Goal: Use online tool/utility: Utilize a website feature to perform a specific function

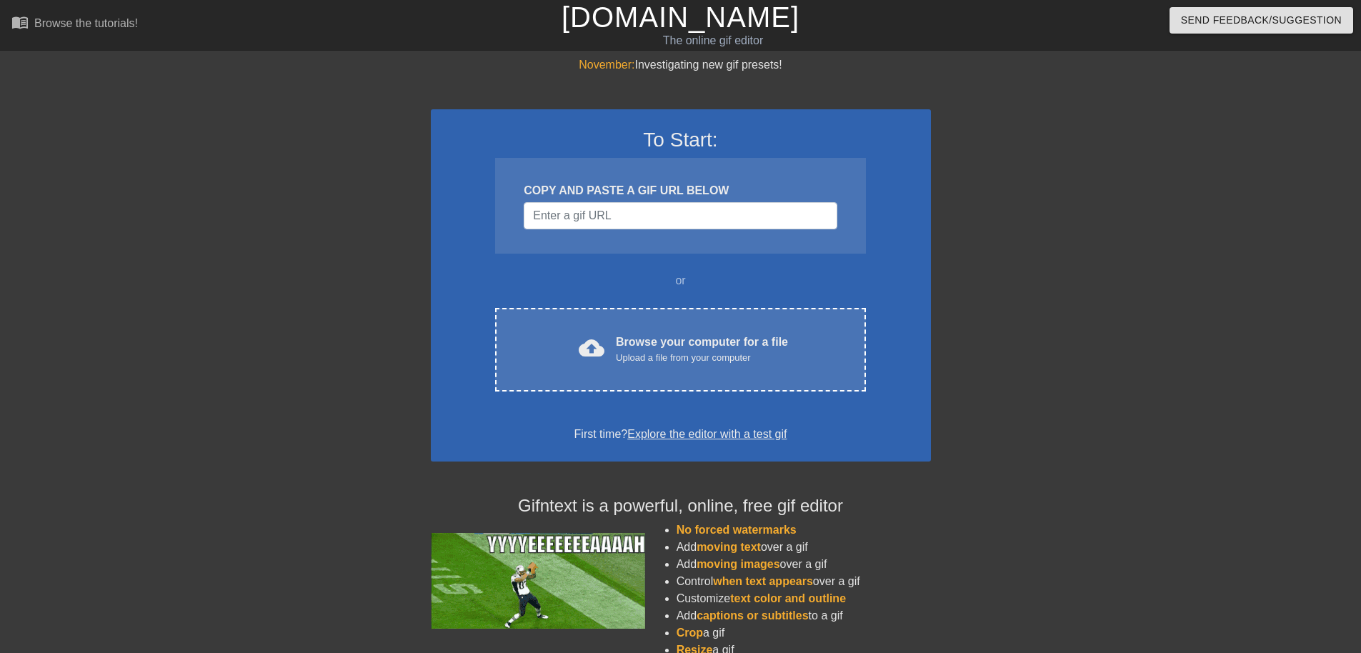
drag, startPoint x: 443, startPoint y: 290, endPoint x: 487, endPoint y: 308, distance: 47.8
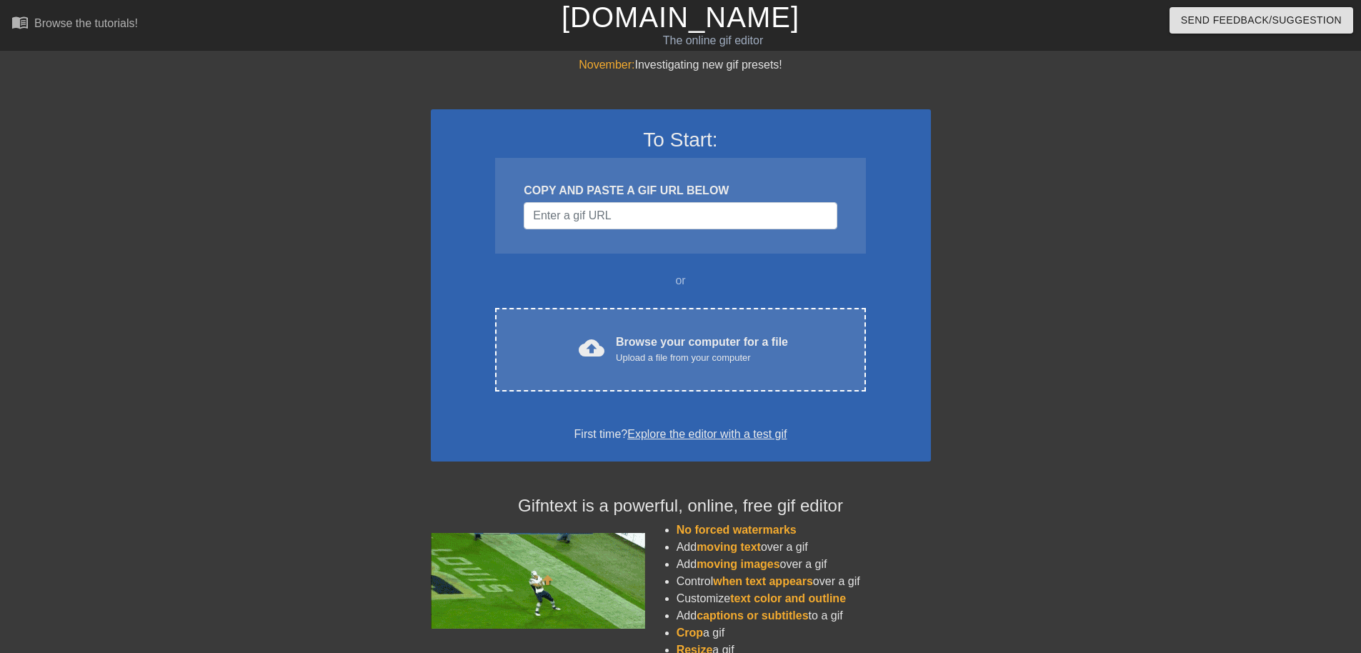
click at [443, 290] on div "To Start: COPY AND PASTE A GIF URL BELOW or cloud_upload Browse your computer f…" at bounding box center [681, 285] width 500 height 352
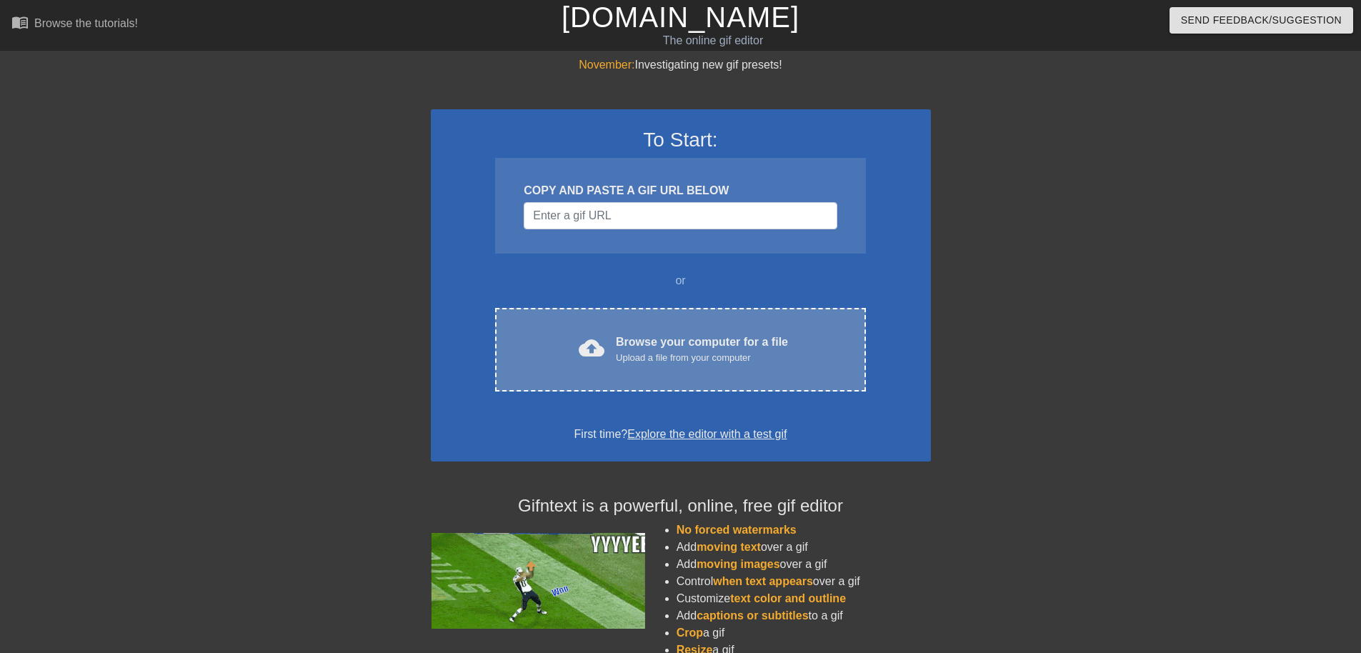
click at [602, 339] on span "cloud_upload" at bounding box center [592, 348] width 26 height 26
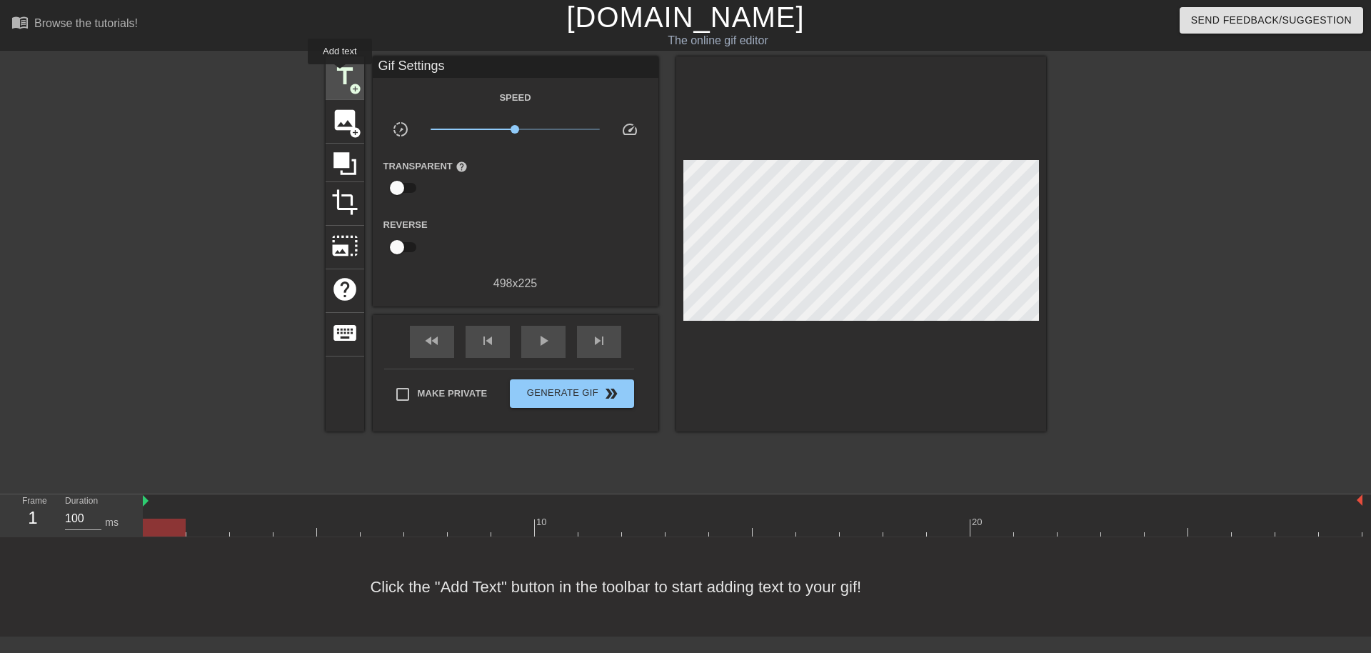
click at [343, 74] on span "title" at bounding box center [344, 76] width 27 height 27
click at [336, 75] on span "title" at bounding box center [344, 76] width 27 height 27
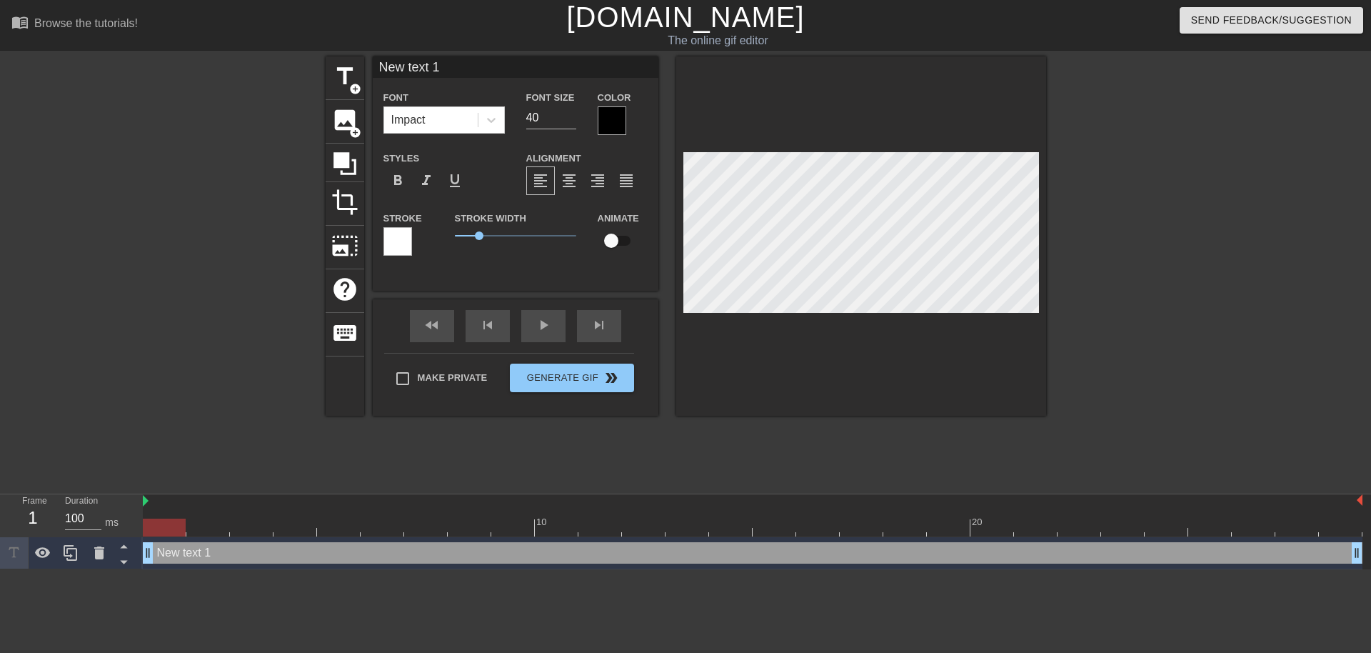
click at [224, 553] on div "New text 1 drag_handle drag_handle" at bounding box center [753, 552] width 1220 height 21
drag, startPoint x: 179, startPoint y: 554, endPoint x: 458, endPoint y: 559, distance: 279.3
click at [414, 569] on html "menu_book Browse the tutorials! [DOMAIN_NAME] The online gif editor Send Feedba…" at bounding box center [685, 284] width 1371 height 569
type input "New text"
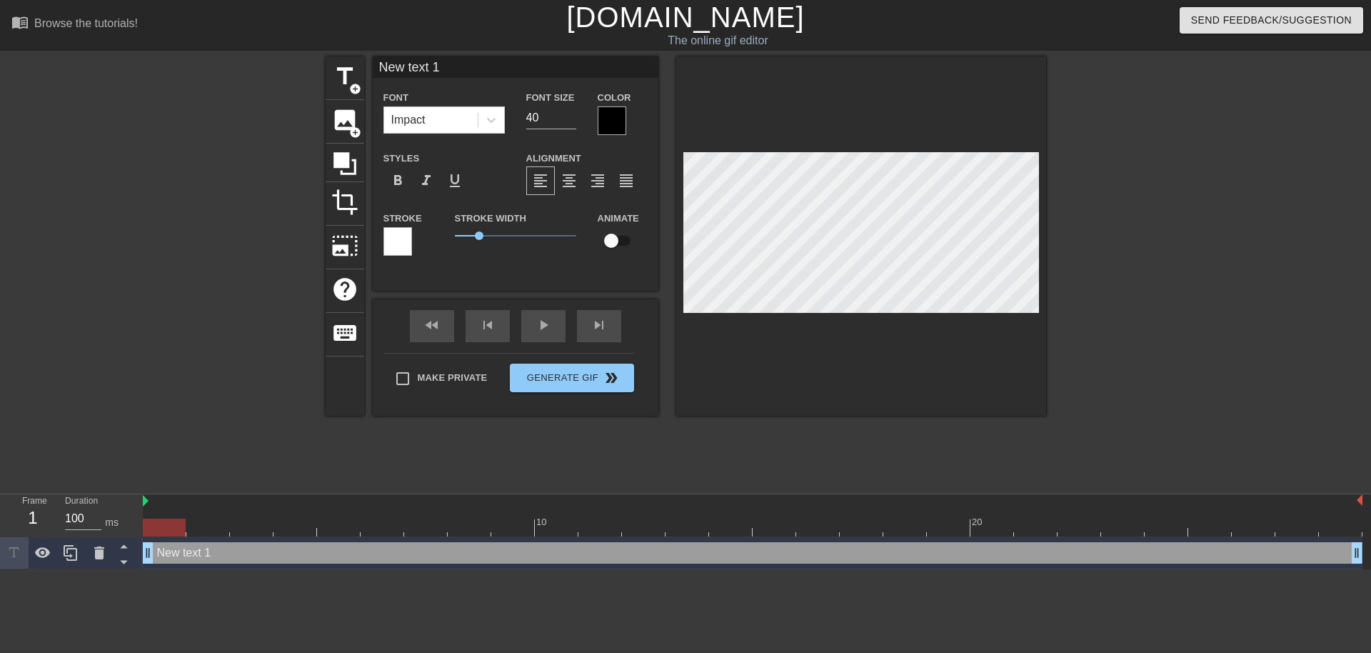
type textarea "New text"
type input "New text"
type textarea "New text"
type input "New tex"
type textarea "New tex"
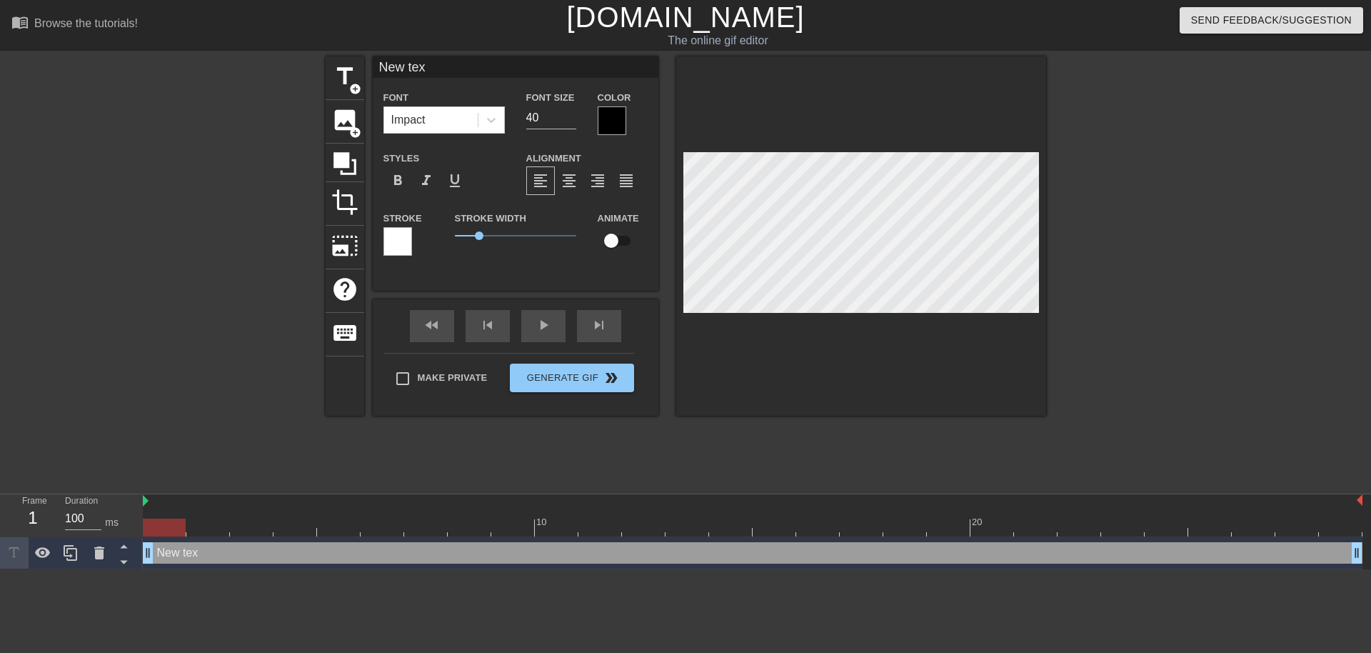
type input "New te"
type textarea "New te"
type input "New t"
type textarea "New t"
type input "New"
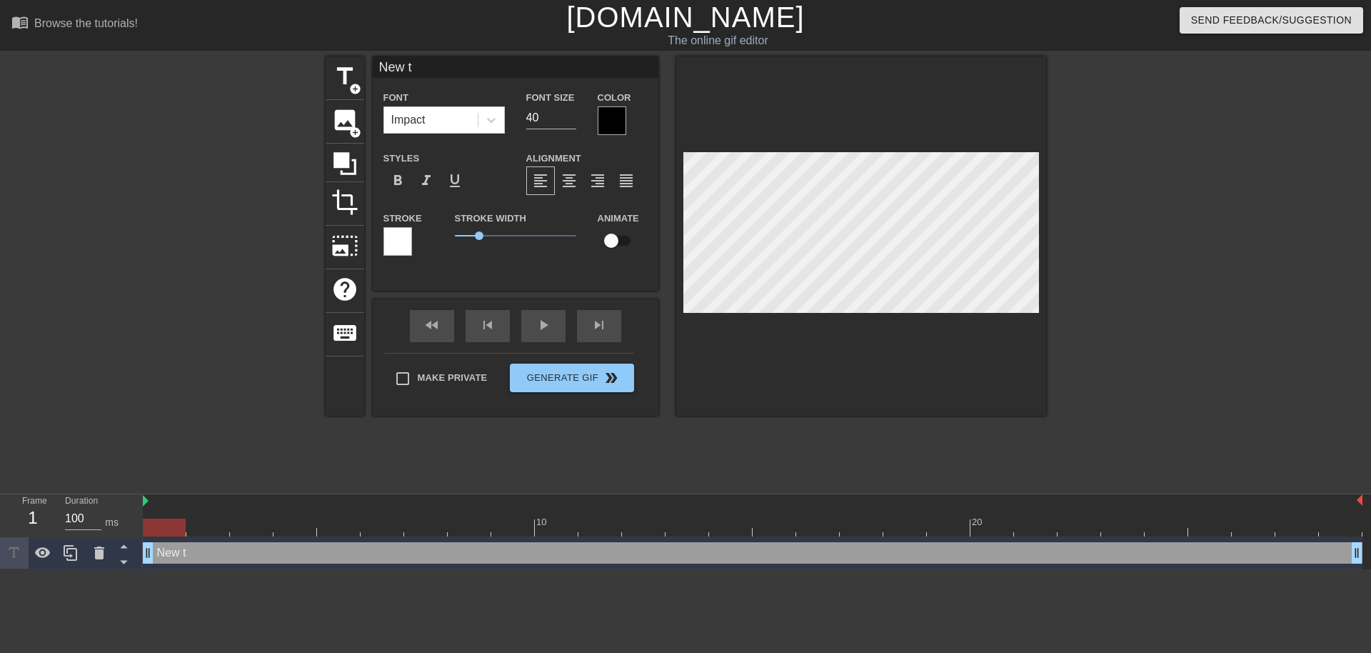
type textarea "New"
type input "New"
type textarea "New"
type input "Ne"
type textarea "Ne"
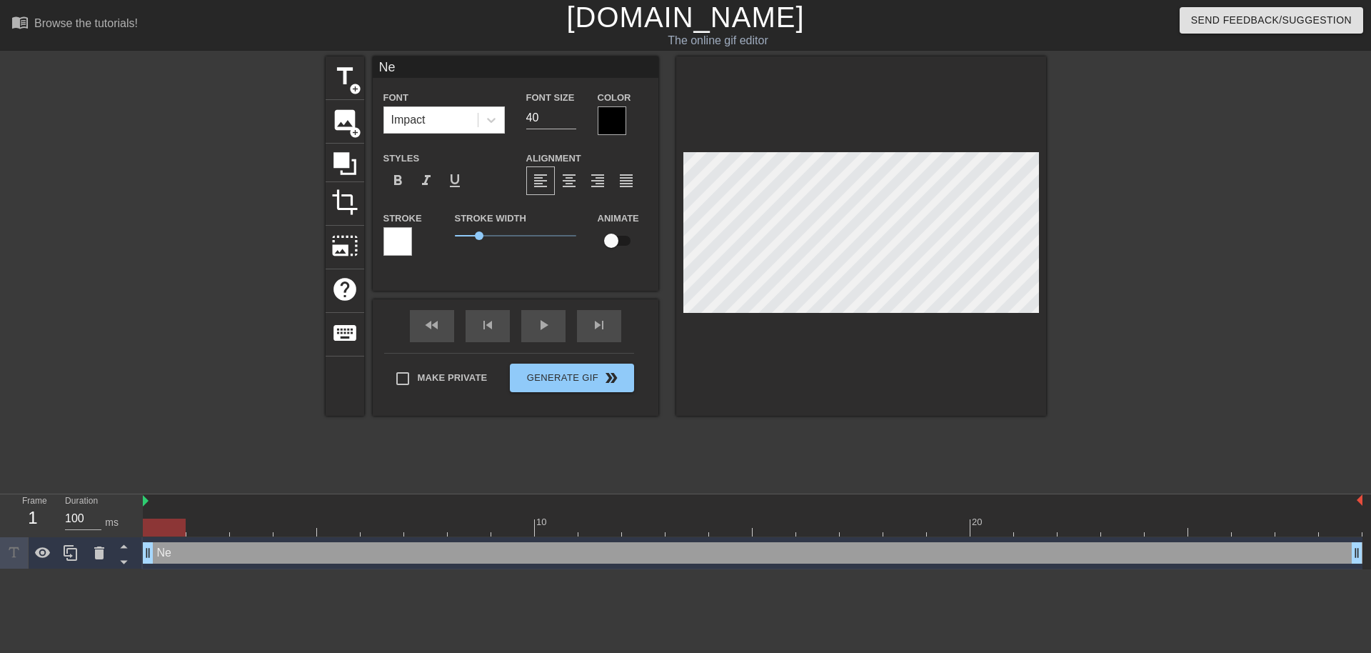
scroll to position [2, 2]
type input "N"
type textarea "N"
type input "[PERSON_NAME]"
type textarea "[PERSON_NAME]"
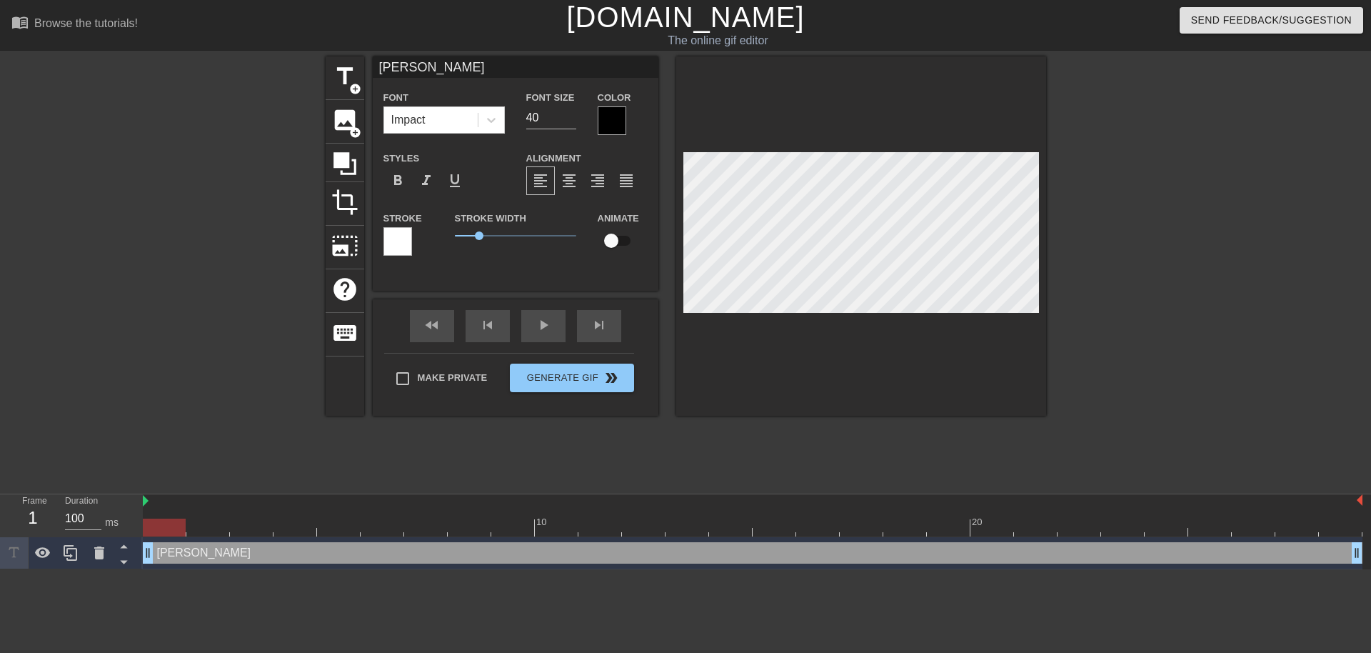
type input "[PERSON_NAME]"
type textarea "[PERSON_NAME]"
type input "Я т"
type textarea "Я т"
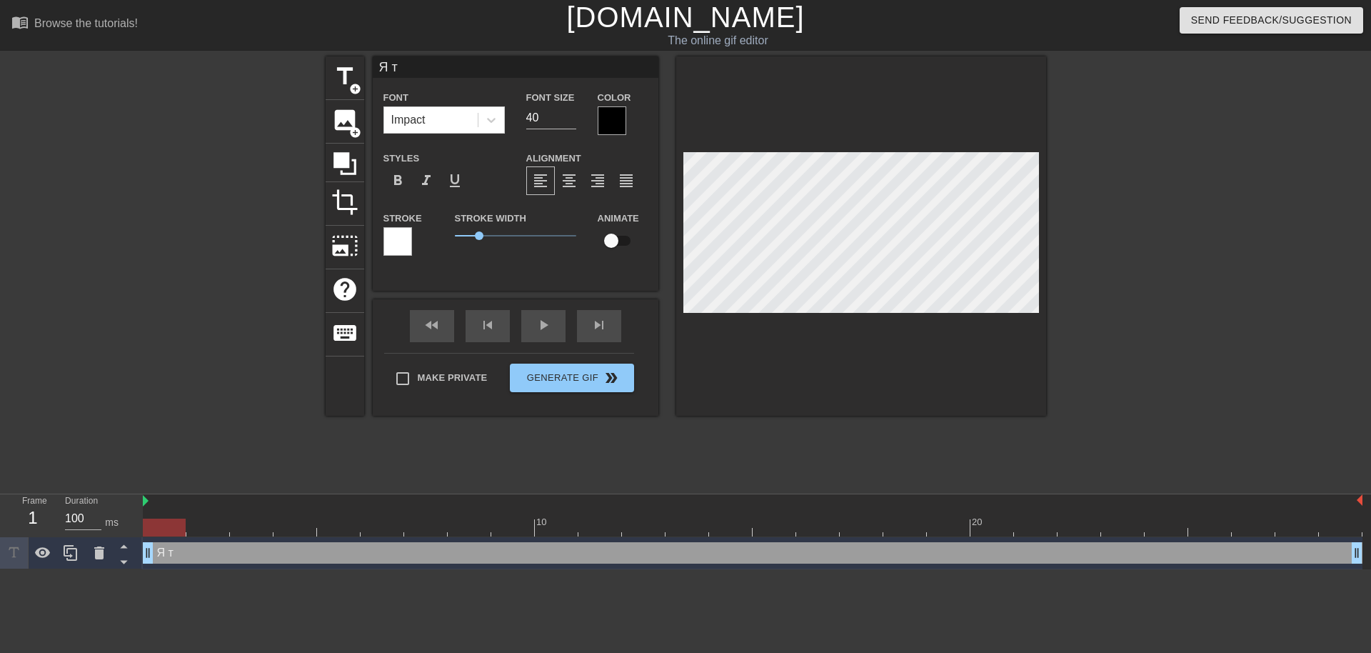
type input "Я тр"
type textarea "Я тр"
type input "Я т"
type textarea "Я т"
type input "[PERSON_NAME]"
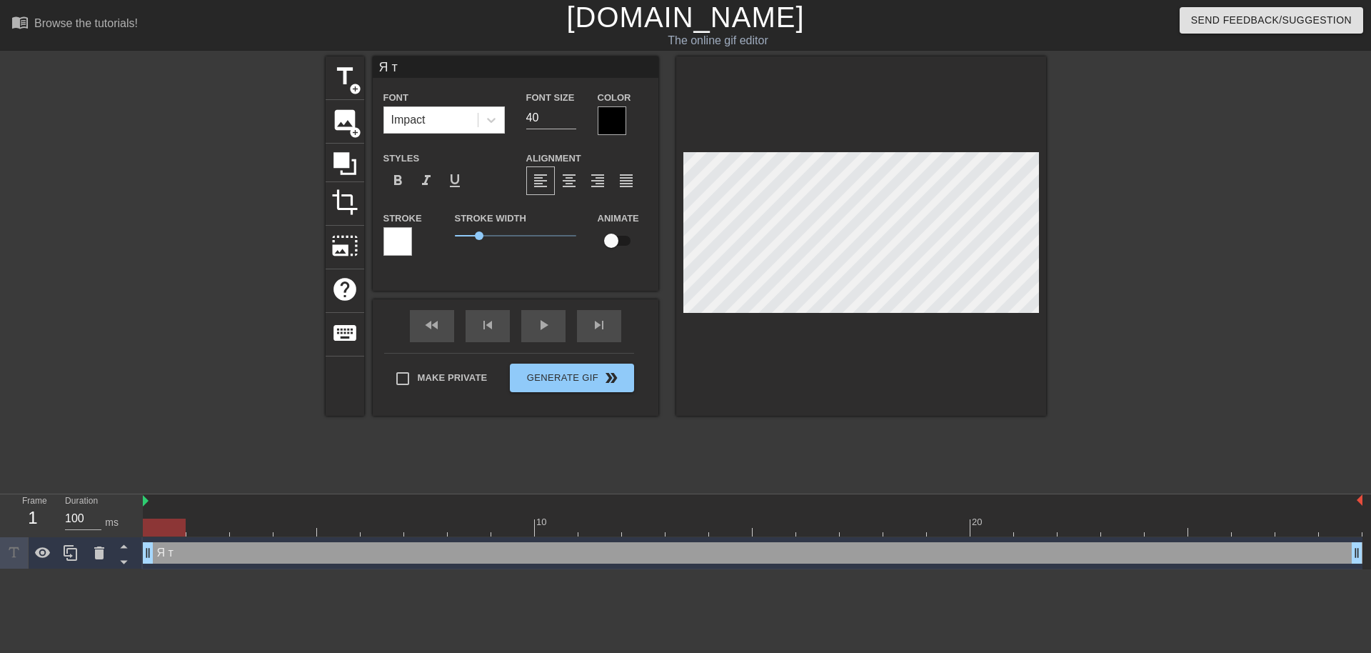
type textarea "[PERSON_NAME]"
type input "Я т"
type textarea "Я т"
type input "Я тр"
type textarea "Я тр"
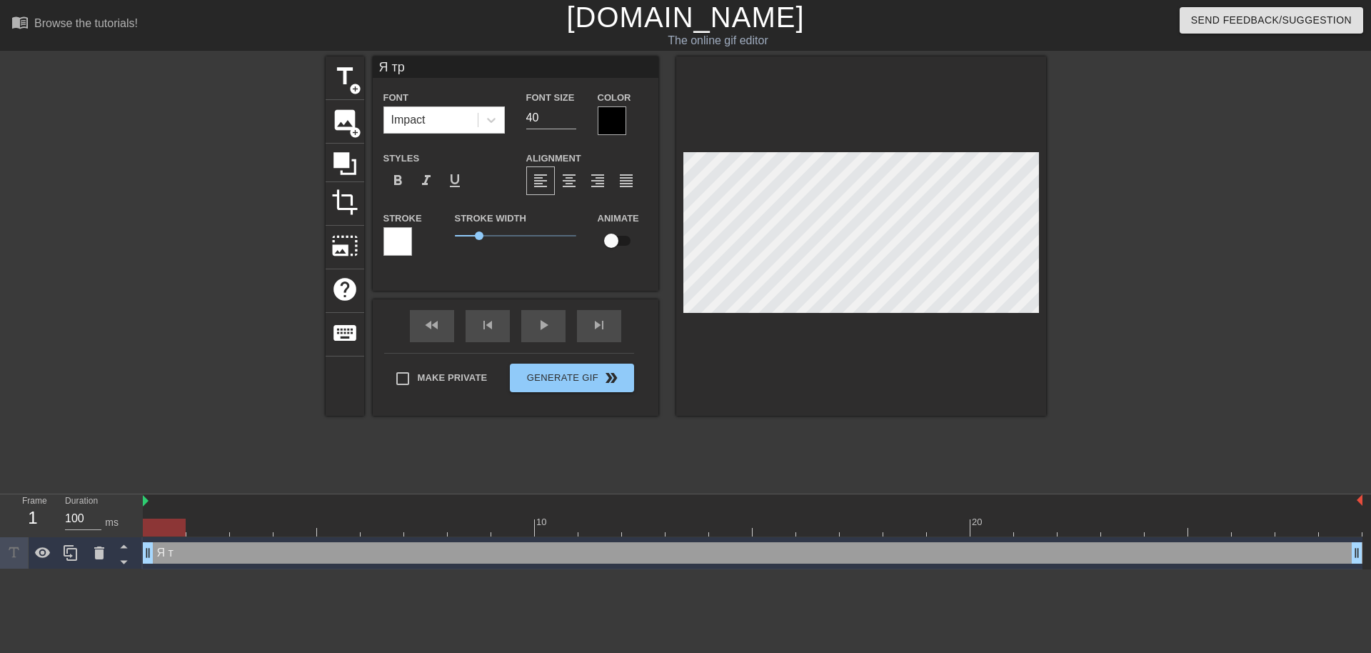
type input "Я тра"
type textarea "Я тра"
type input "Я трах"
type textarea "Я трах"
type input "Я траха"
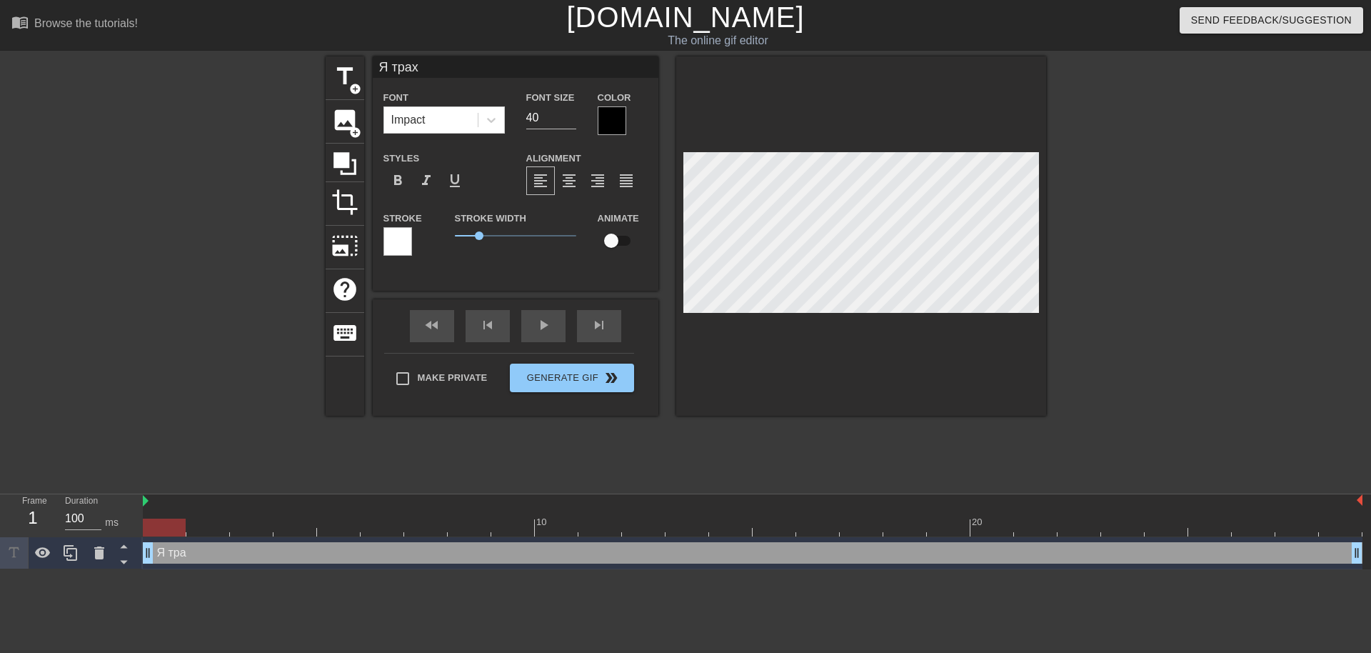
type textarea "Я траха"
type input "Я трахал"
type textarea "Я трахал"
click at [607, 121] on div at bounding box center [612, 120] width 29 height 29
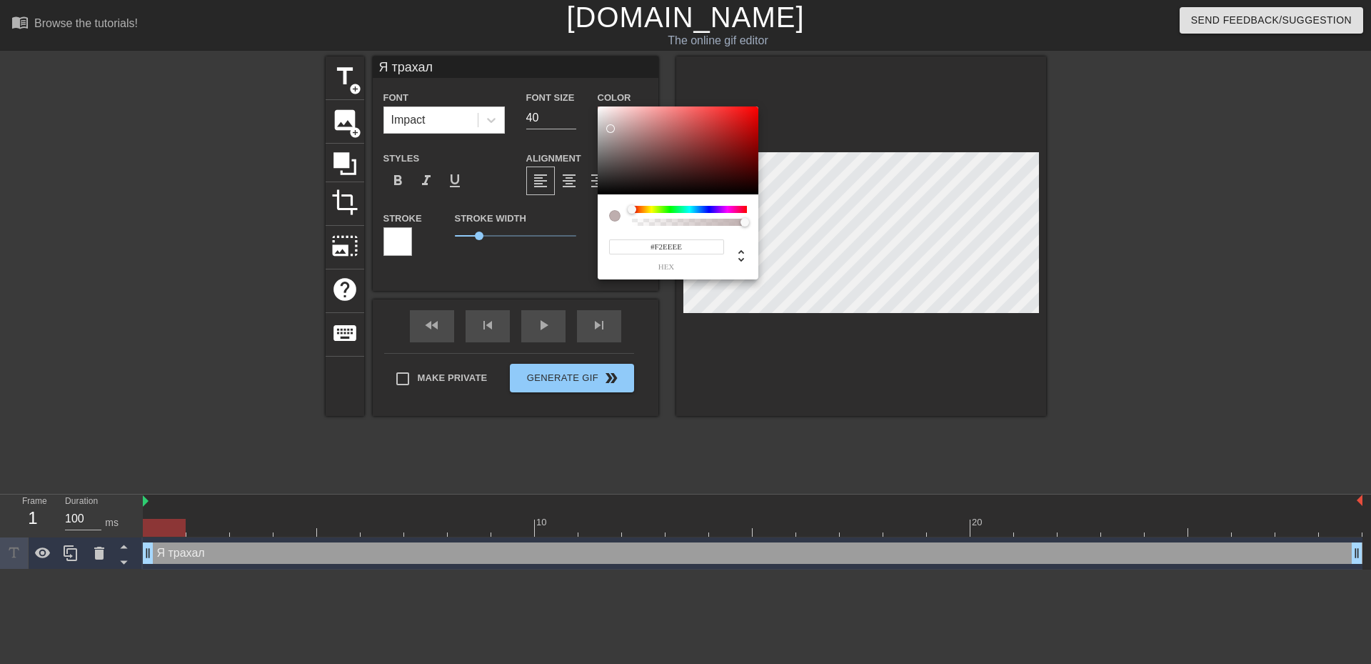
type input "#FFFFFF"
drag, startPoint x: 625, startPoint y: 148, endPoint x: 579, endPoint y: 89, distance: 74.3
click at [579, 89] on div "#FFFFFF hex" at bounding box center [685, 332] width 1371 height 664
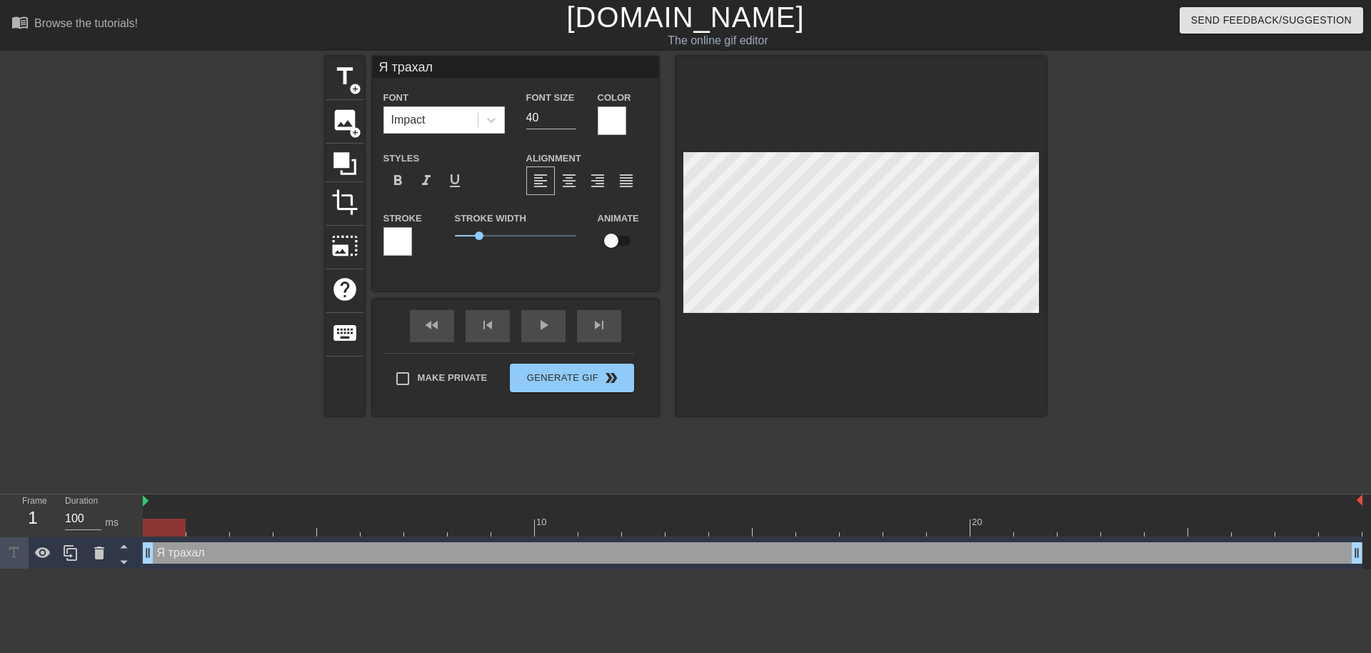
scroll to position [1, 4]
type input "Я трахал"
type textarea "Я трахал"
type input "Я трахал М"
type textarea "Я трахал М"
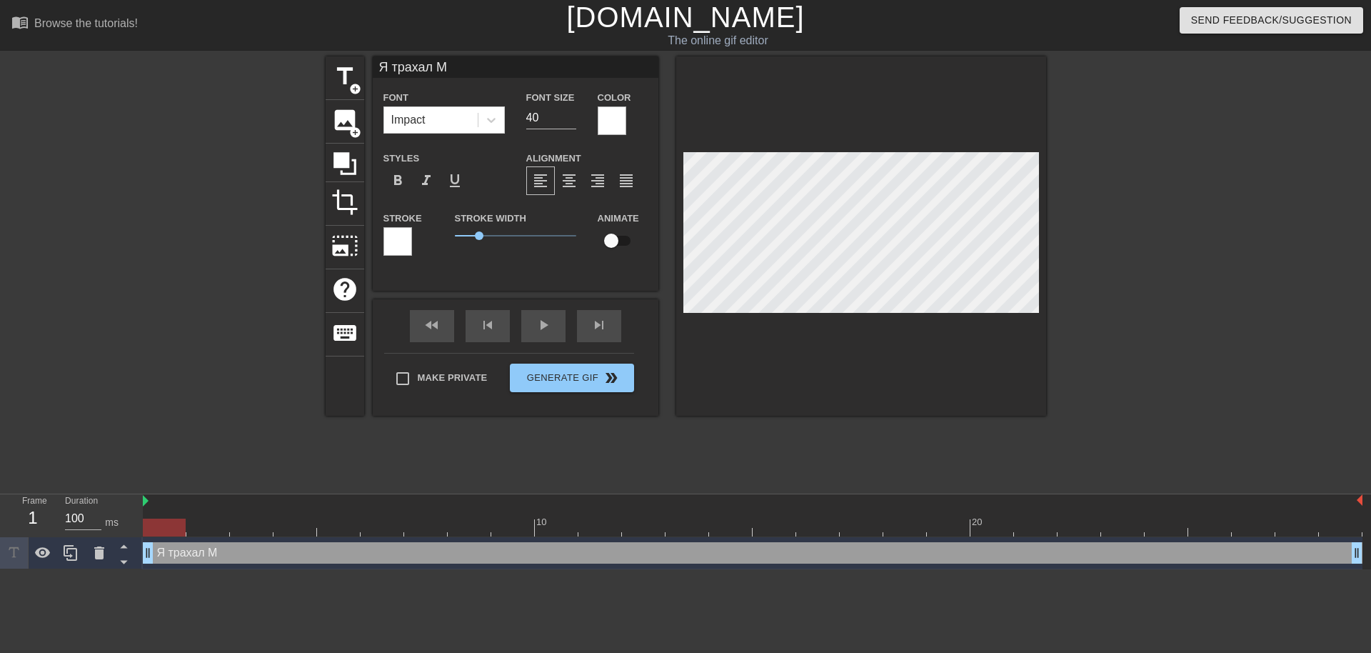
type input "Я трахал Ма"
type textarea "Я трахал Ма"
type input "Я трахал Мар"
type textarea "Я трахал Мар"
type input "Я трахал Марь"
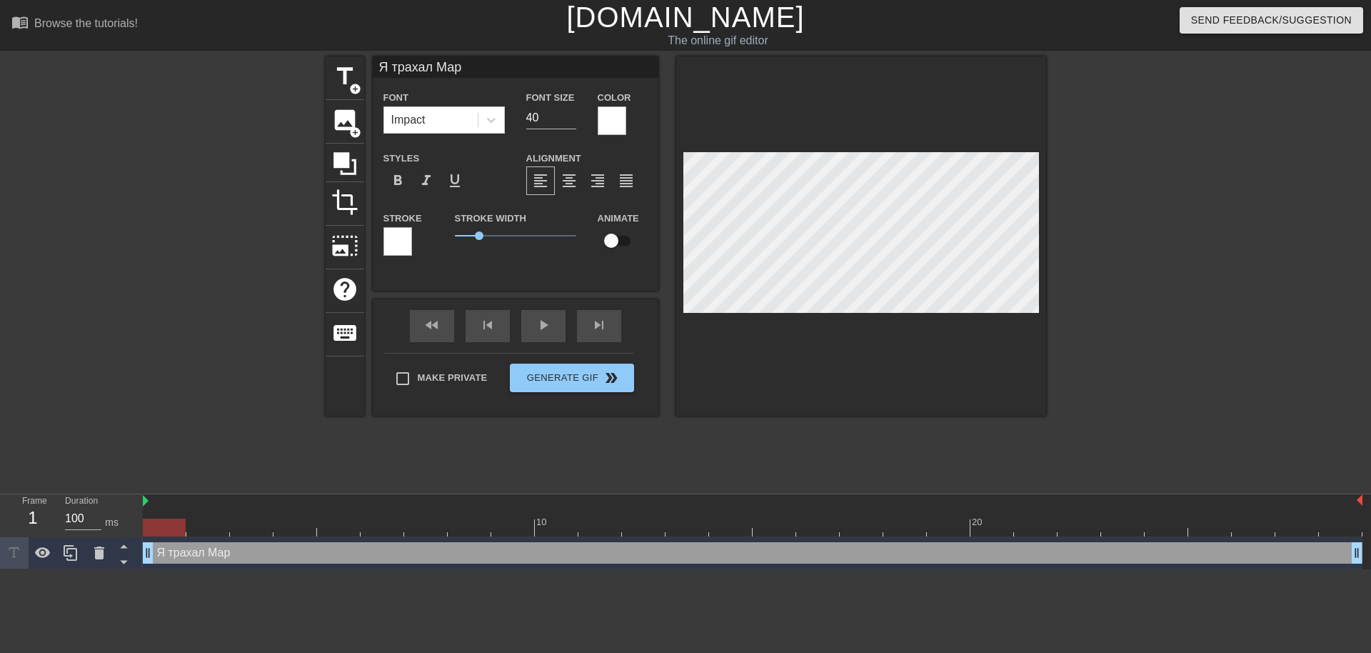
type textarea "Я трахал Марь"
type input "Я трахал Марья"
type textarea "Я трахал Марья"
type input "Я трахал Марьяр"
type textarea "Я трахал Марьяр"
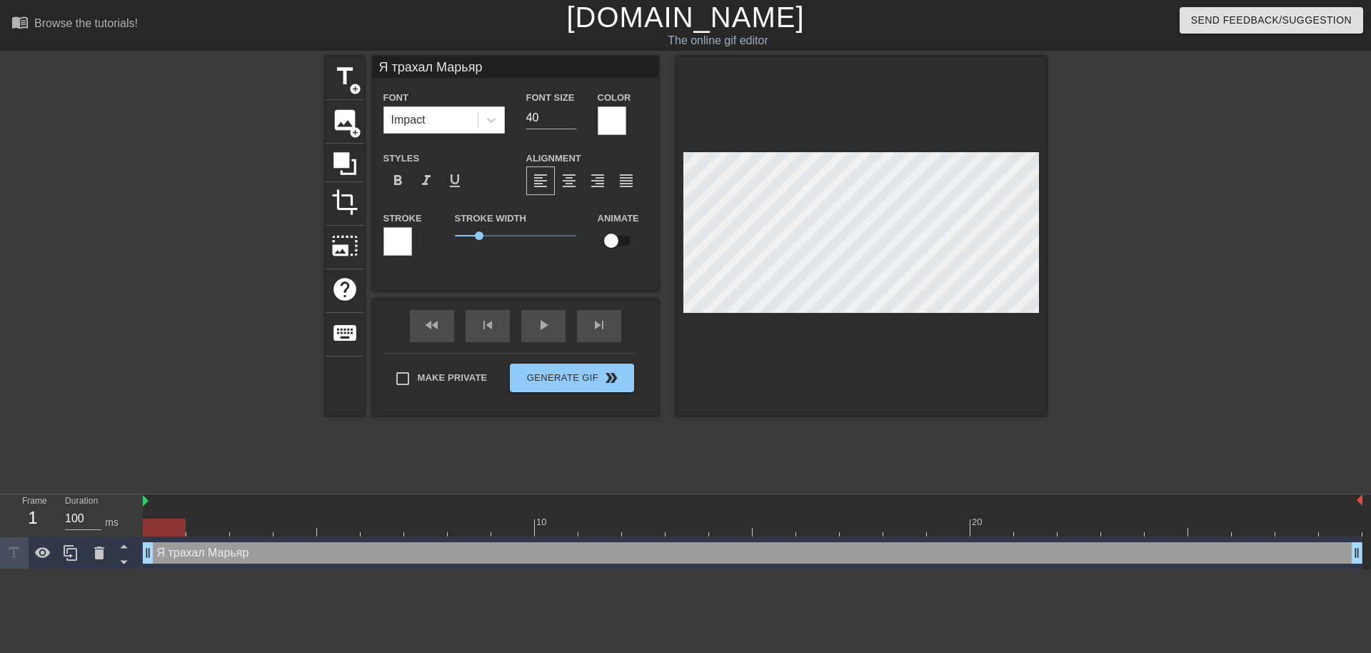
type input "Я трахал Марьяру"
type textarea "Я трахал Марьяру"
type input "Я трахал Марьяр"
type textarea "Я трахал Марьяр"
type input "Я трахал Марья"
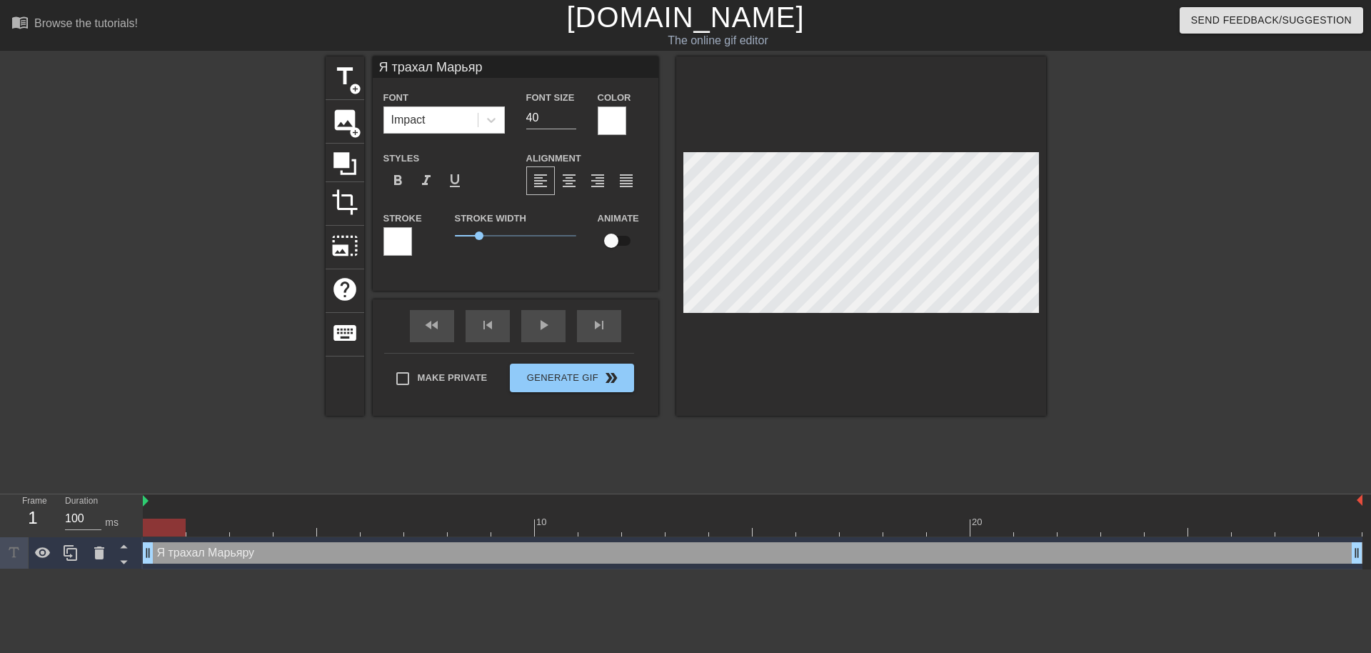
type textarea "Я трахал Марья"
type input "Я трахал Марьян"
type textarea "Я трахал Марьян"
type input "Я трахал Марьяну"
type textarea "Я трахал Марьяну"
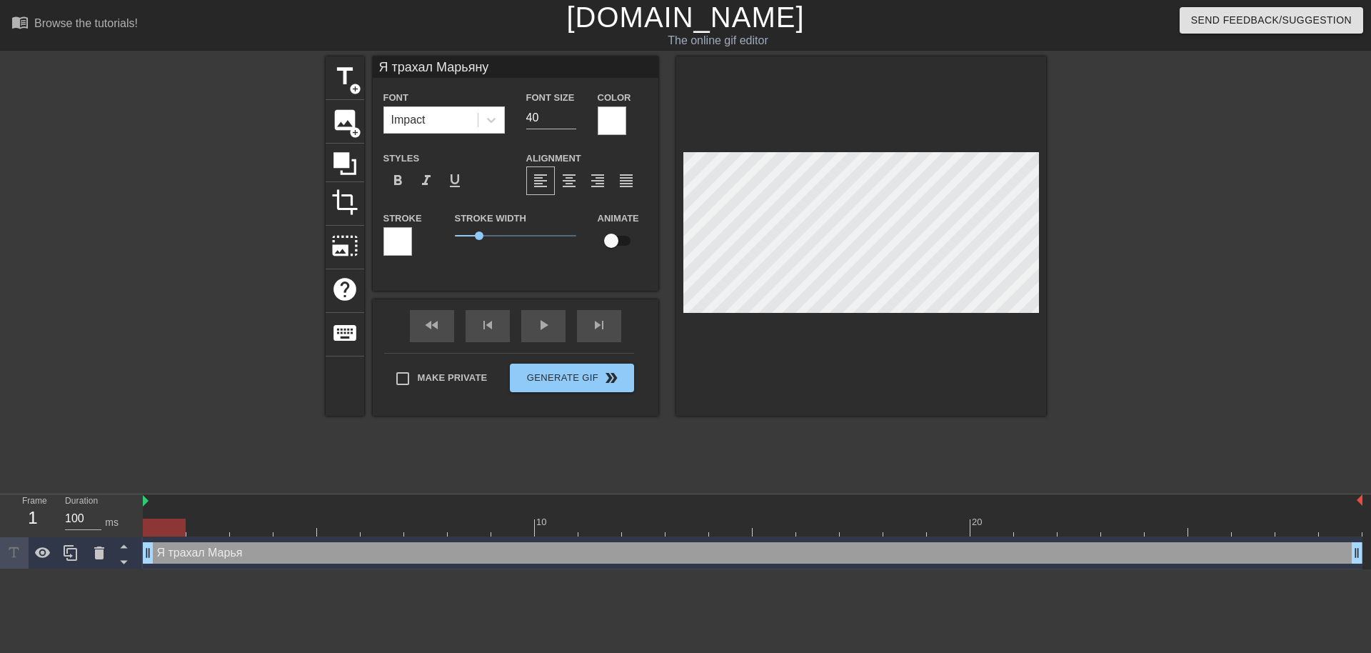
type input "Я трахал Марьяну"
type textarea "Я трахал Марьяну"
type input "Я трахал [PERSON_NAME]"
type textarea "Я трахал [PERSON_NAME]"
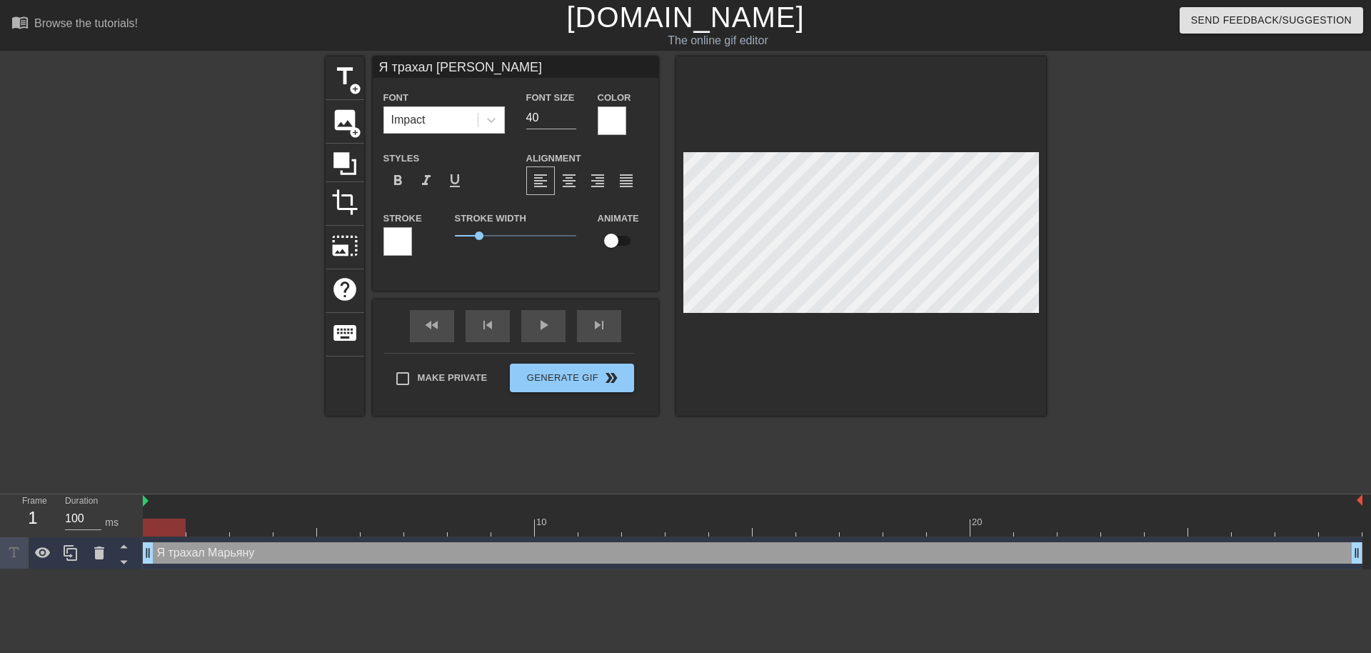
type input "Я трахал [PERSON_NAME]"
type textarea "Я трахал [PERSON_NAME]"
type input "Я трахал [PERSON_NAME]"
type textarea "Я трахал [PERSON_NAME]"
type input "Я трахал Марьяну"
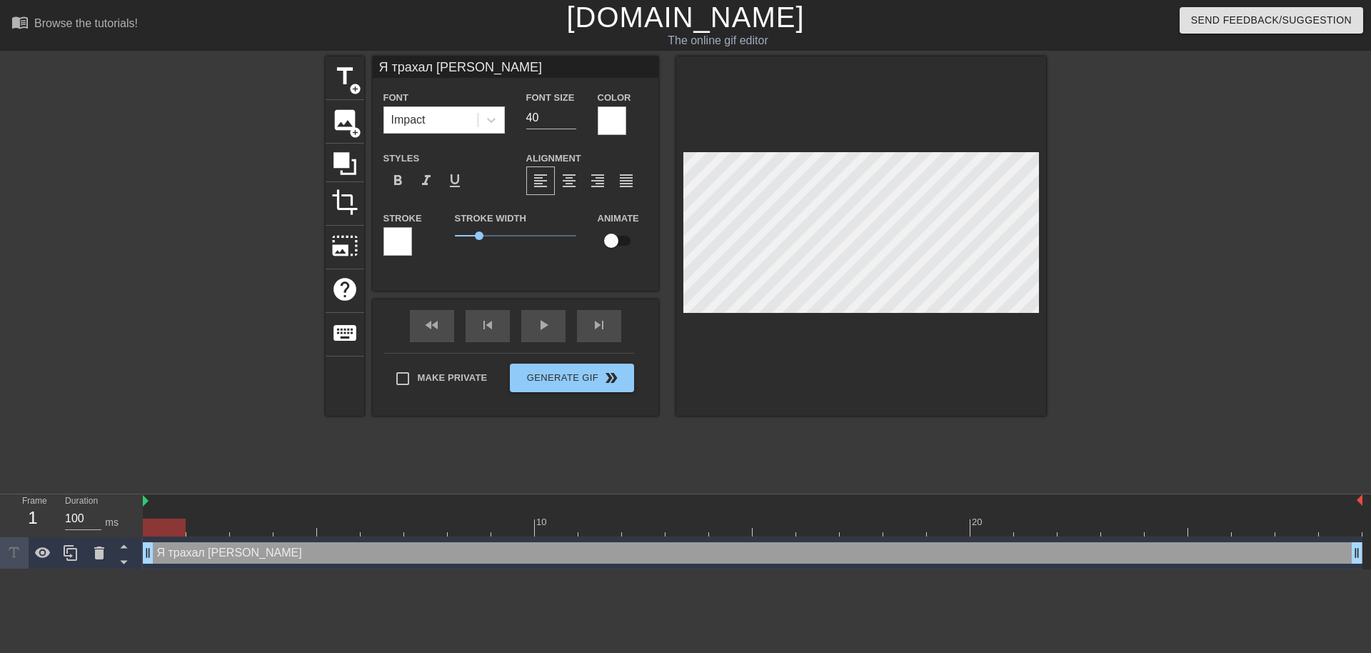
type textarea "Я трахал Марьяну"
type input "Я трахал Марьяну"
type textarea "Я трахал Марьяну"
type input "Я трахал"
type textarea "Я трахал"
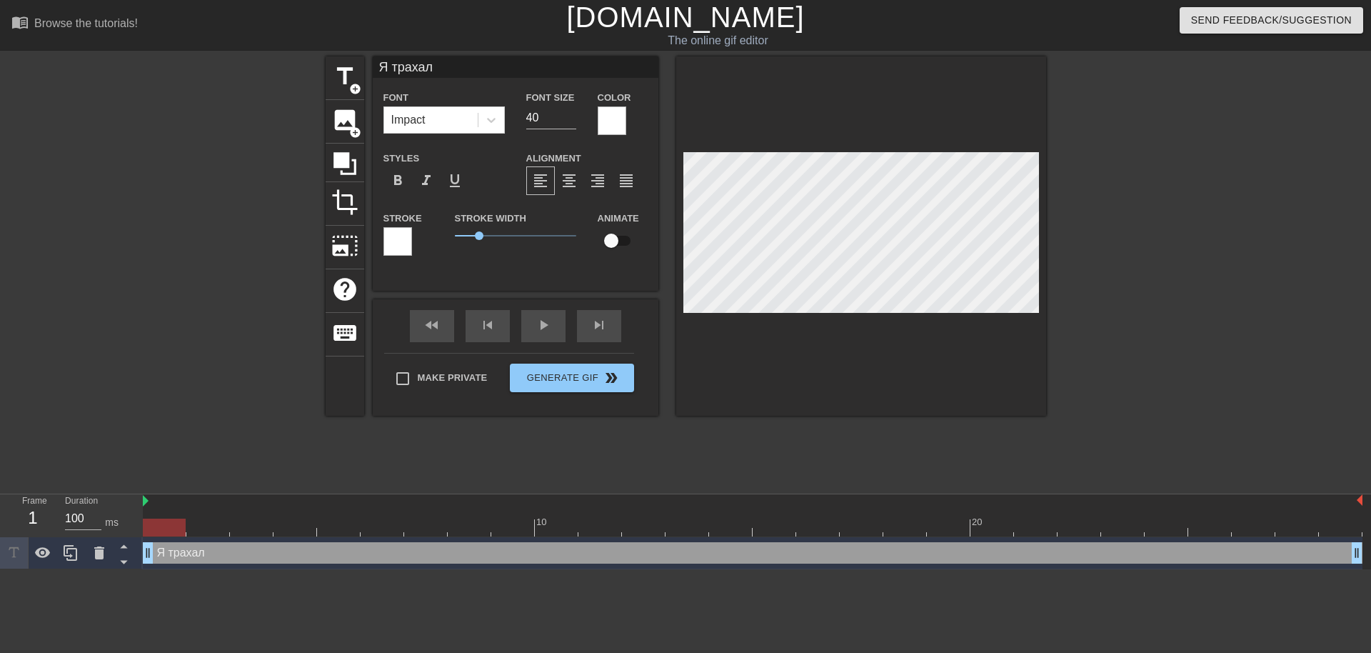
type input "[PERSON_NAME]"
type textarea "[PERSON_NAME]"
type input "Я [PERSON_NAME]"
type textarea "Я [PERSON_NAME]"
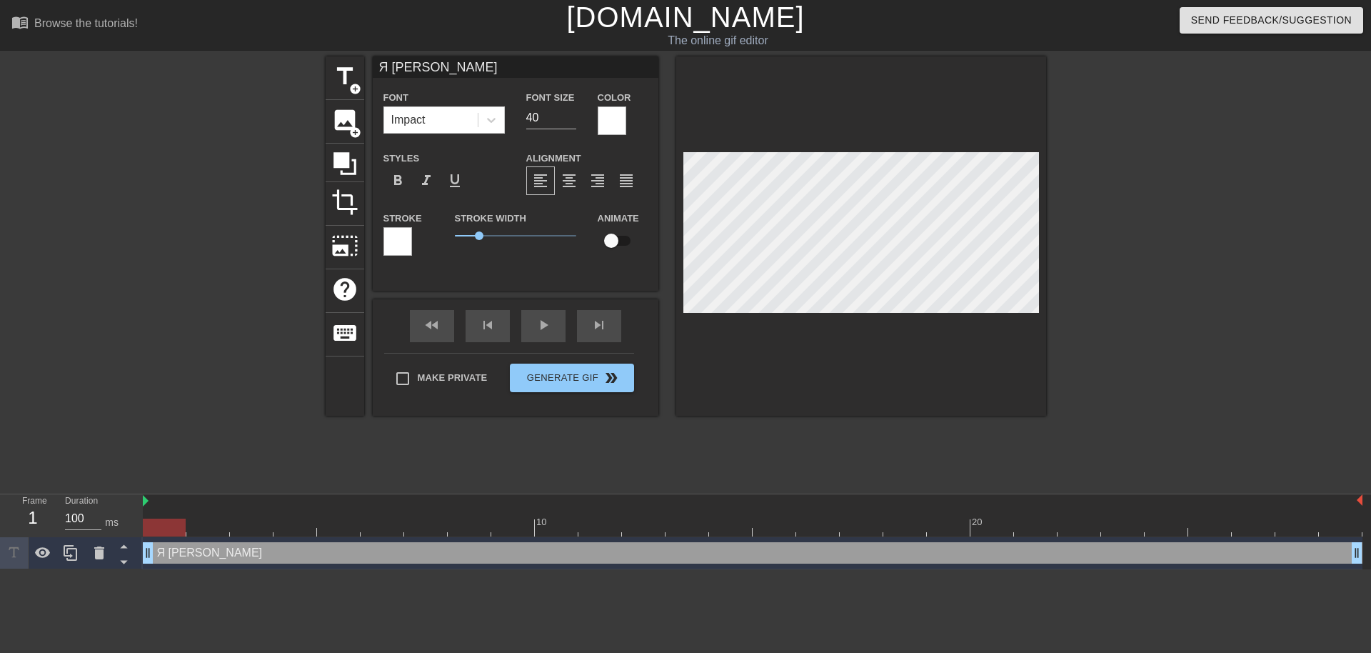
type input "Я ТР"
type textarea "Я ТР"
type input "Я ТРА"
type textarea "Я ТРА"
type input "Я ТРАХ"
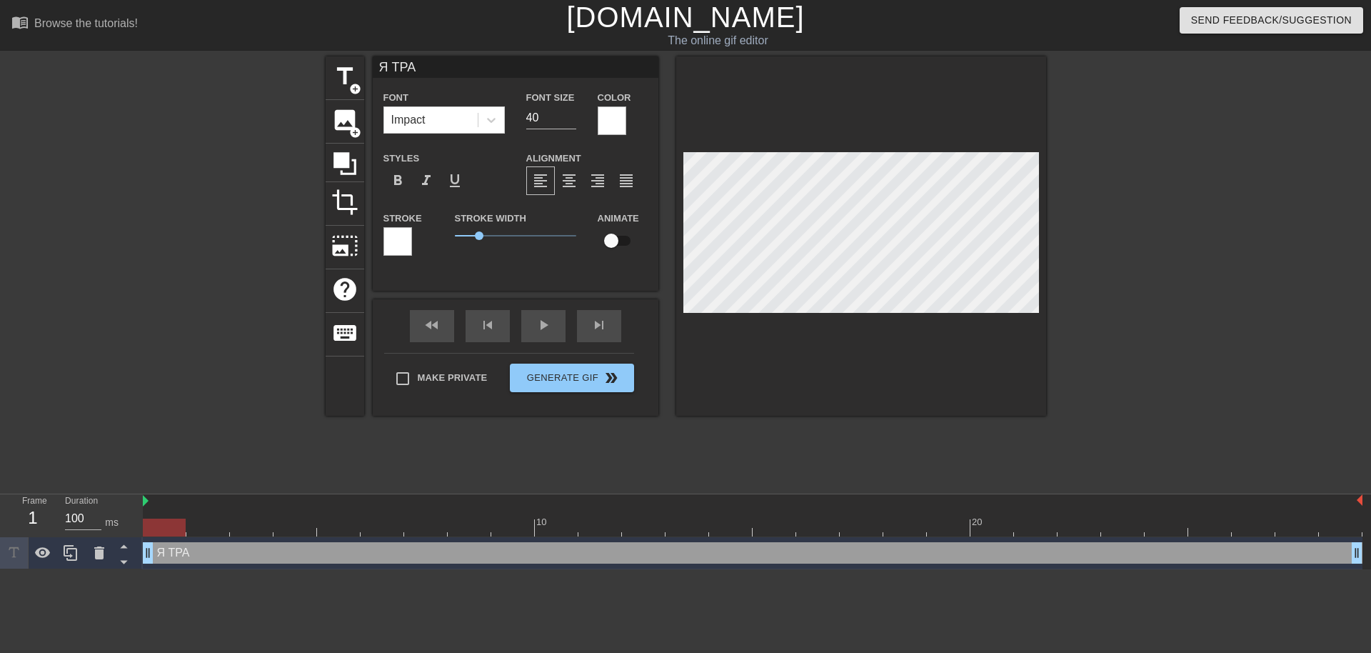
type textarea "Я ТРАХ"
type input "Я ТРАХА"
type textarea "Я ТРАХА"
type input "Я ТРАХАЛ"
type textarea "Я ТРАХАЛ"
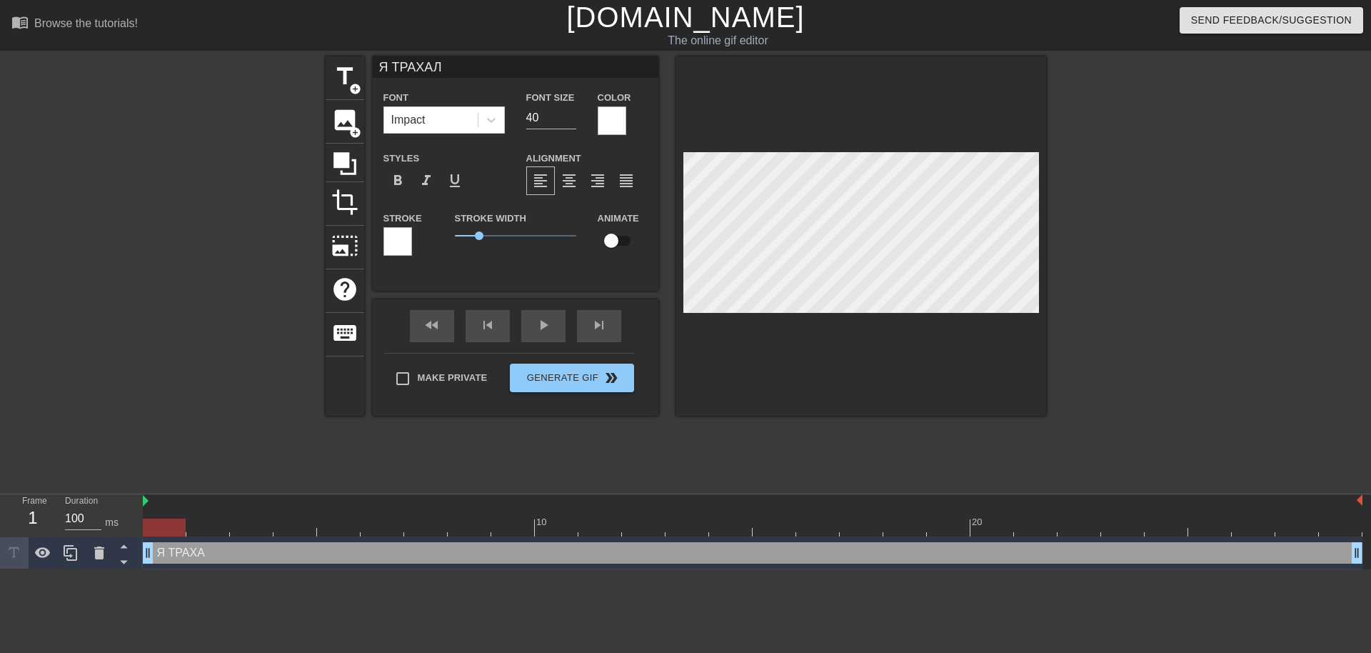
type input "Я ТРАХАЛ"
type textarea "Я ТРАХАЛ"
type input "Я ТРАХАЛ М"
type textarea "Я ТРАХАЛ М"
type input "Я ТРАХАЛ МА"
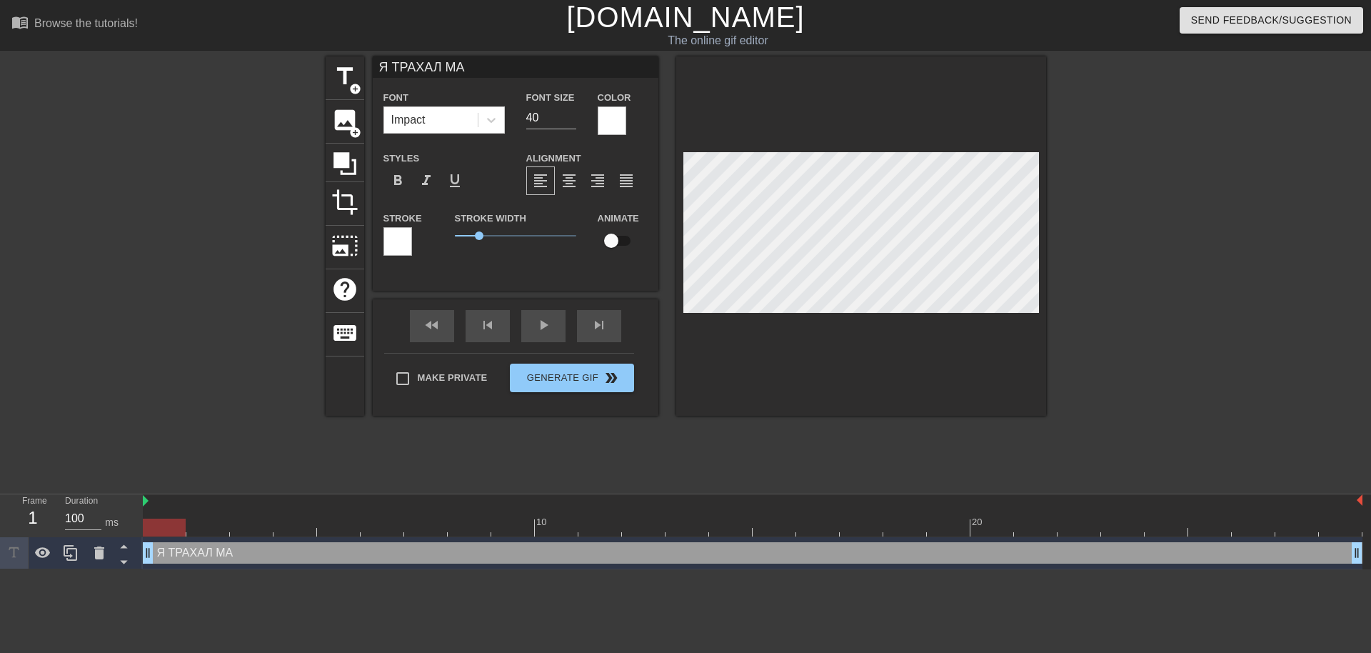
type textarea "Я ТРАХАЛ МАР"
type input "Я ТРАХАЛ МАРЬ"
type textarea "Я ТРАХАЛ МАРЬ"
type input "Я ТРАХАЛ МАРЬЯ"
type textarea "Я ТРАХАЛ МАРЬЯ"
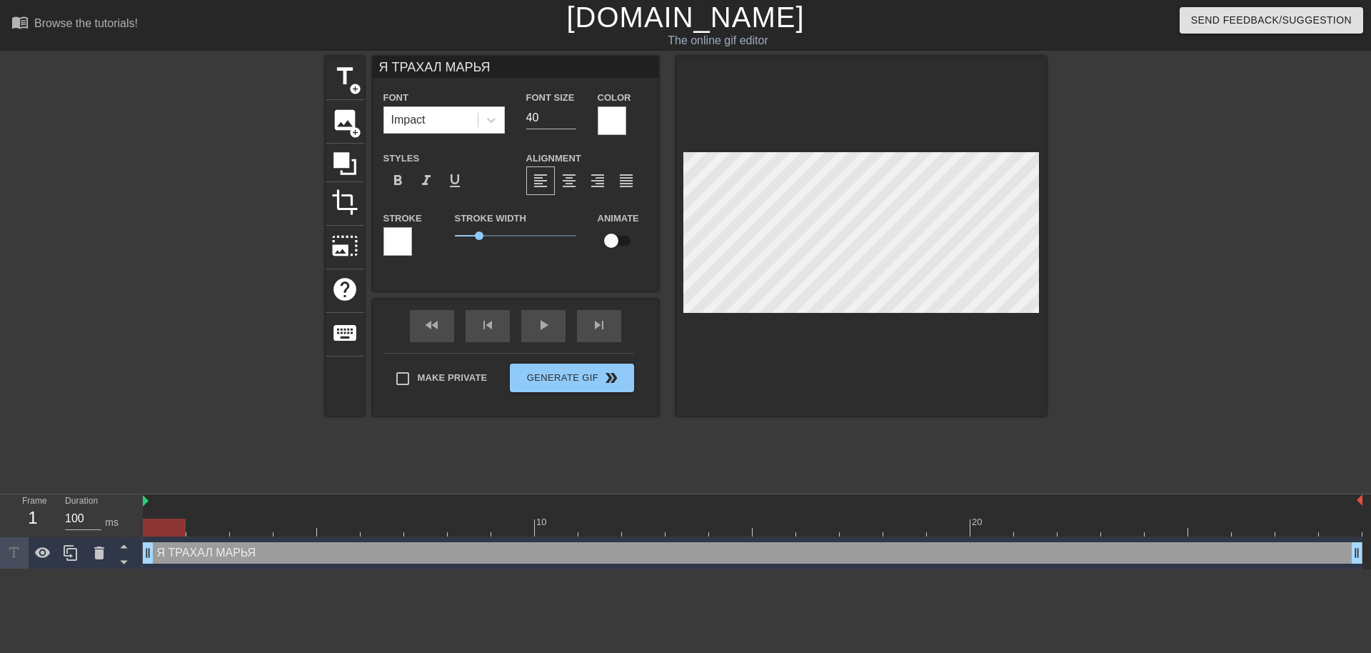
type input "Я ТРАХАЛ МАРЬЯН"
type textarea "Я ТРАХАЛ МАРЬЯН"
type input "Я ТРАХАЛ МАРЬЯНУ"
type textarea "Я ТРАХАЛ МАРЬЯНУ"
type input "Я ТРАХАЛ МАРЬЯНУ"
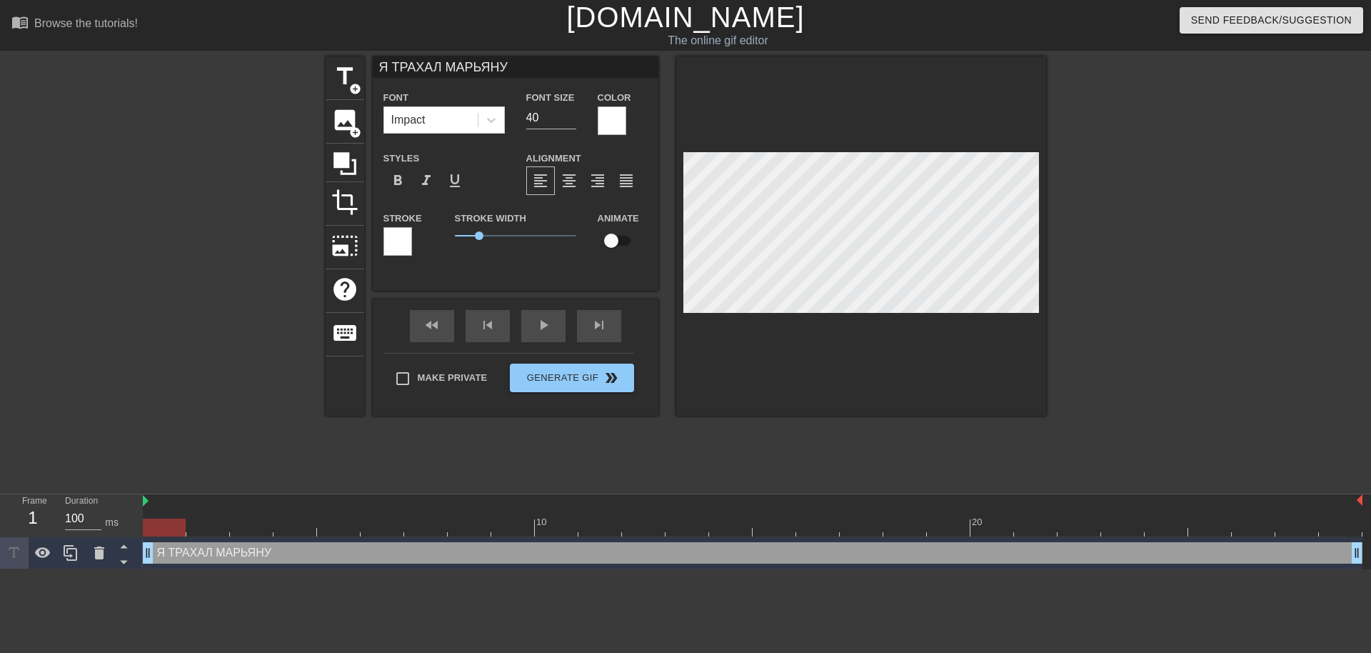
type textarea "Я ТРАХАЛ МАРЬЯНУ"
type input "Я ТРАХАЛ МАРЬЯНУ Р"
type textarea "Я ТРАХАЛ МАРЬЯНУ Р"
type input "Я ТРАХАЛ МАРЬЯНУ РО"
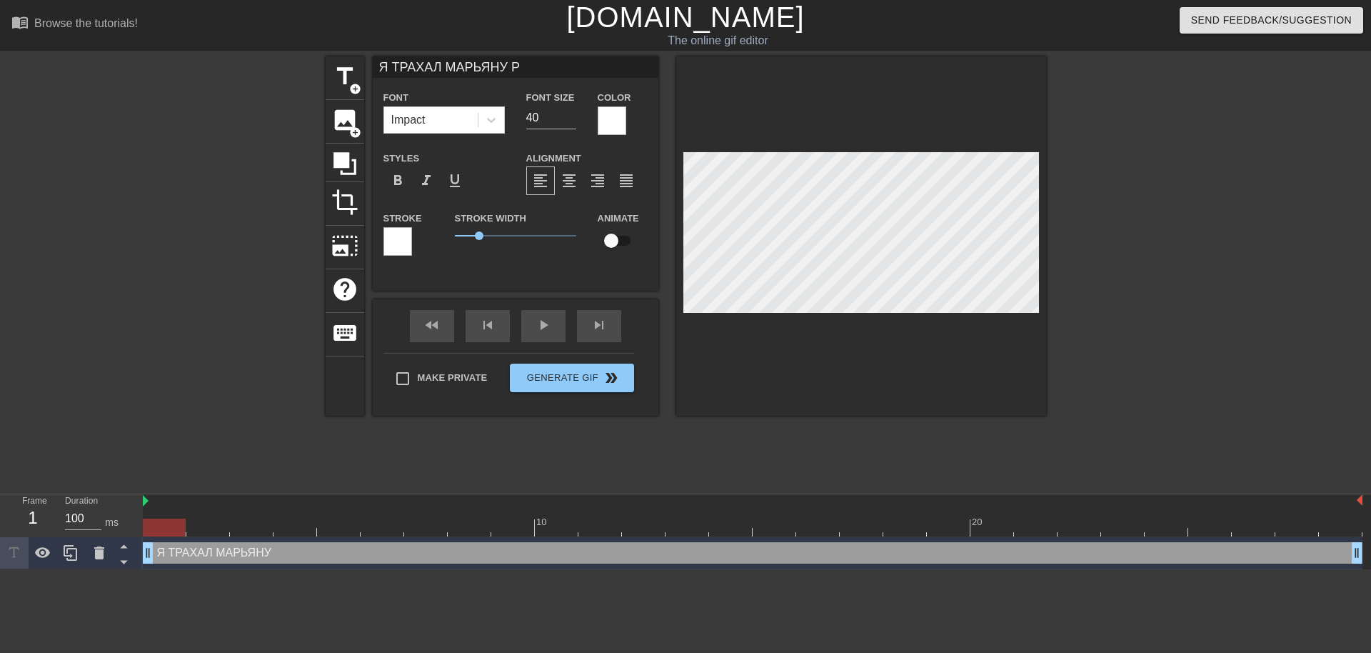
type textarea "Я ТРАХАЛ МАРЬЯНУ РО"
click at [1191, 288] on div at bounding box center [1171, 270] width 214 height 429
click at [1140, 265] on div at bounding box center [1171, 270] width 214 height 429
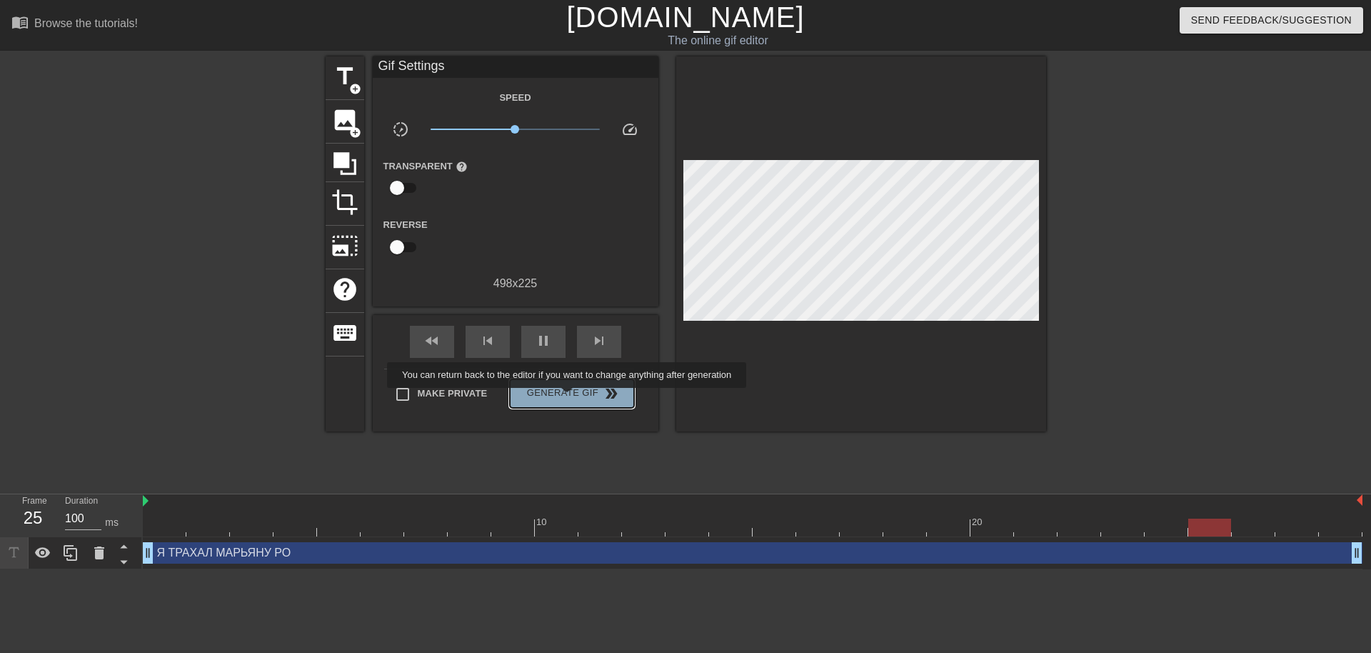
click at [569, 398] on span "Generate Gif double_arrow" at bounding box center [572, 393] width 112 height 17
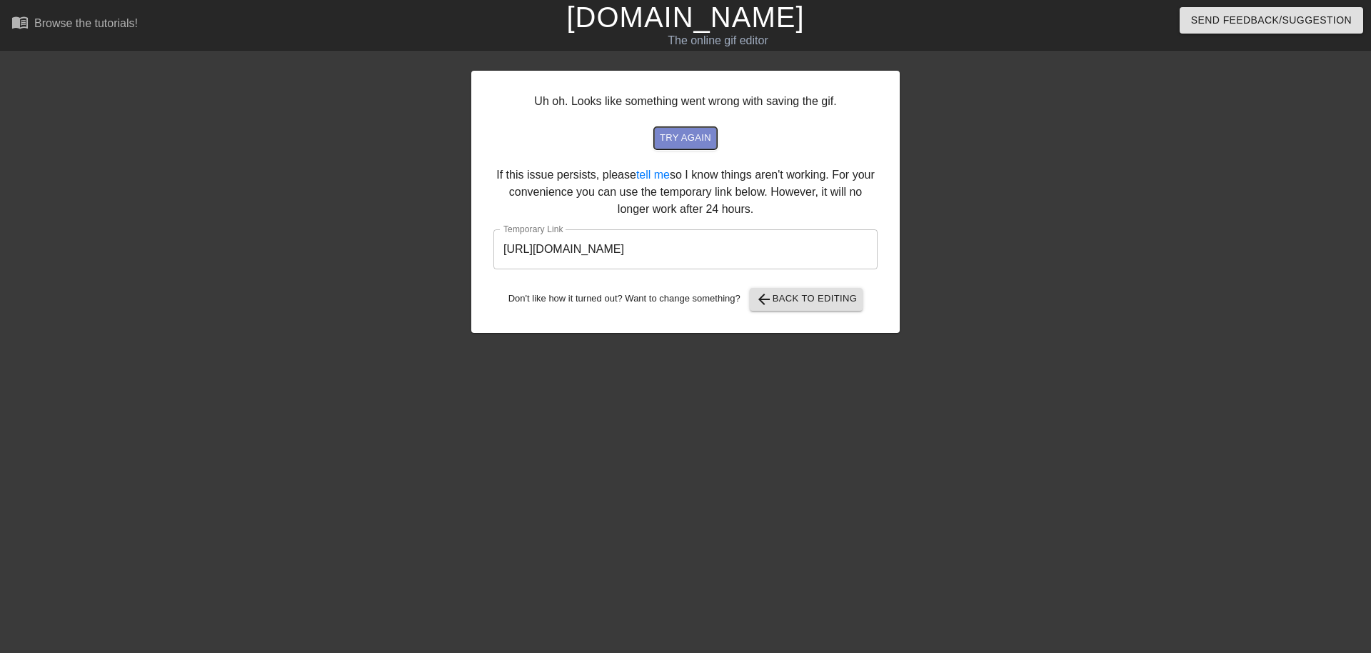
click at [688, 135] on span "try again" at bounding box center [685, 138] width 51 height 16
click at [796, 303] on span "arrow_back Back to Editing" at bounding box center [807, 299] width 102 height 17
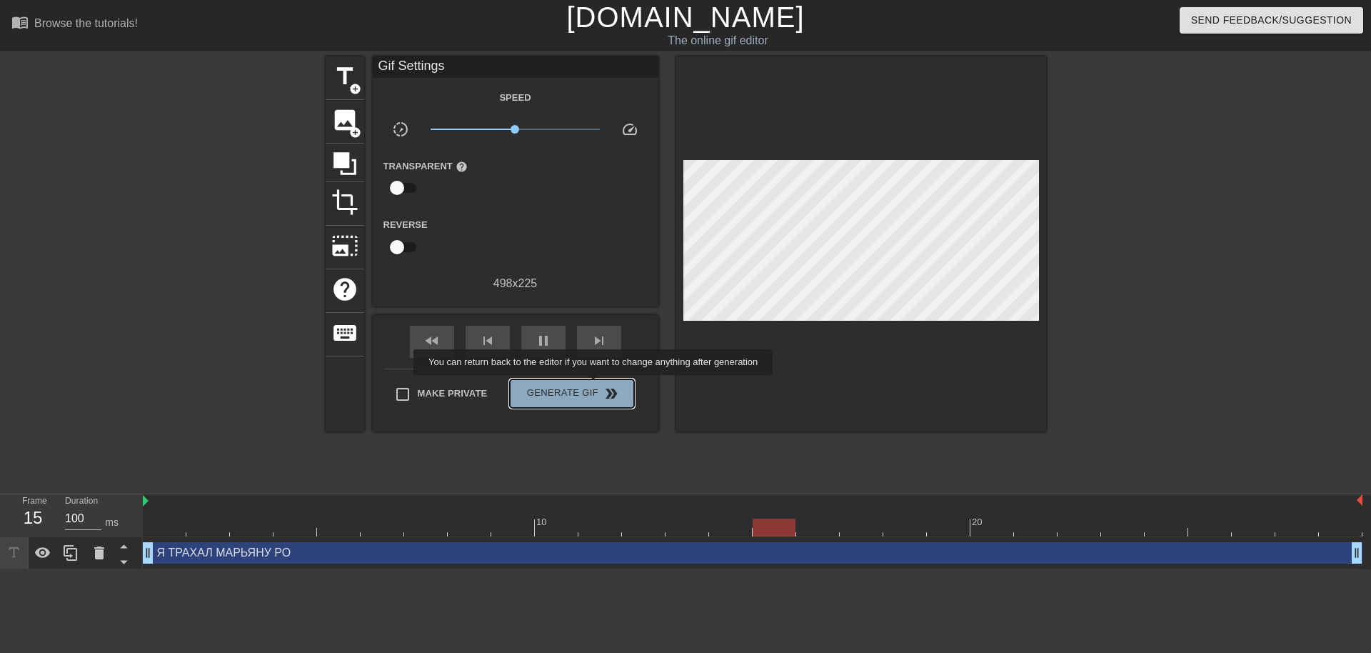
click at [595, 385] on span "Generate Gif double_arrow" at bounding box center [572, 393] width 112 height 17
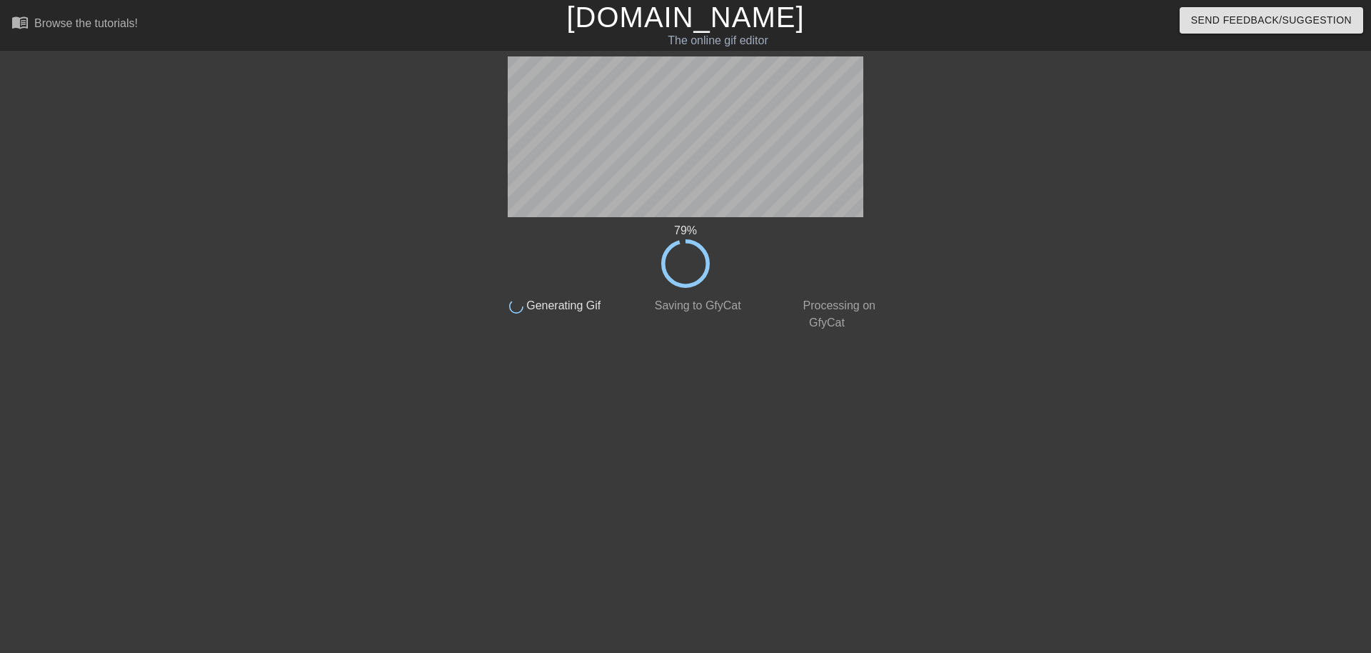
click at [680, 272] on icon at bounding box center [685, 263] width 49 height 49
click at [519, 311] on icon at bounding box center [515, 305] width 19 height 19
